Goal: Information Seeking & Learning: Learn about a topic

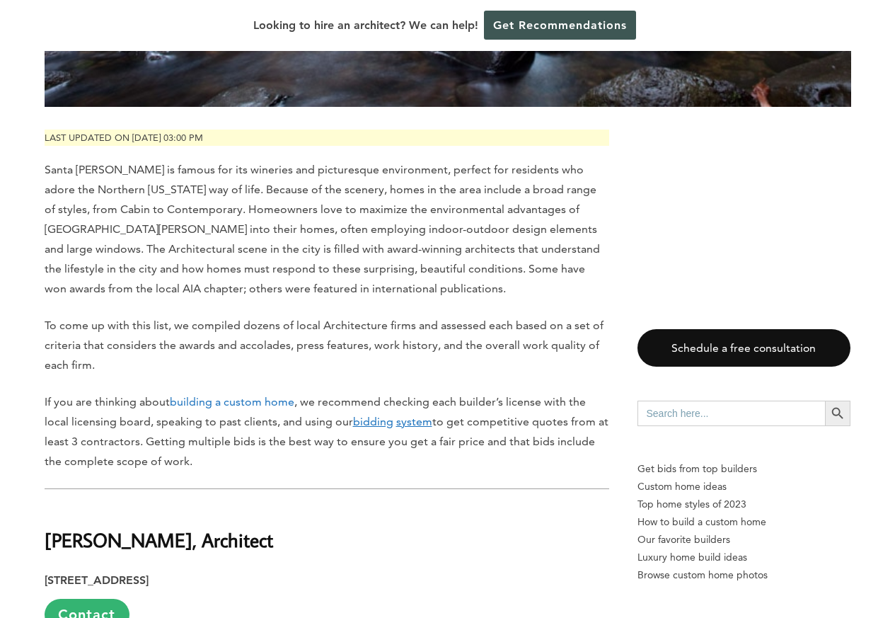
scroll to position [1750, 0]
